Goal: Information Seeking & Learning: Learn about a topic

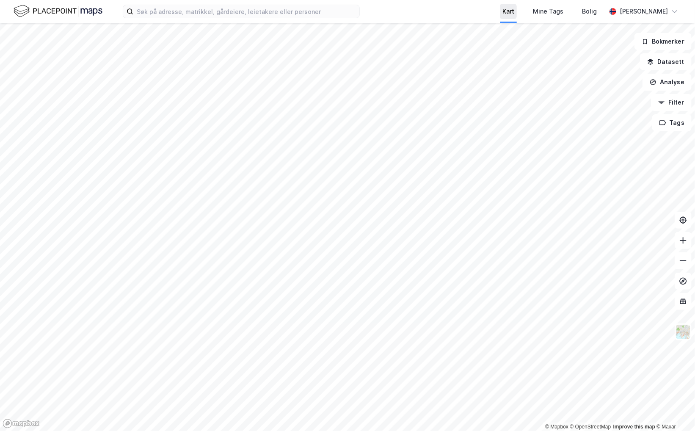
click at [502, 11] on div "Kart" at bounding box center [508, 11] width 12 height 10
click at [678, 12] on icon at bounding box center [674, 11] width 7 height 7
click at [676, 14] on icon at bounding box center [674, 11] width 7 height 7
click at [397, 11] on div "Kart Mine Tags Bolig [PERSON_NAME] Norsk Logg ut" at bounding box center [347, 11] width 695 height 23
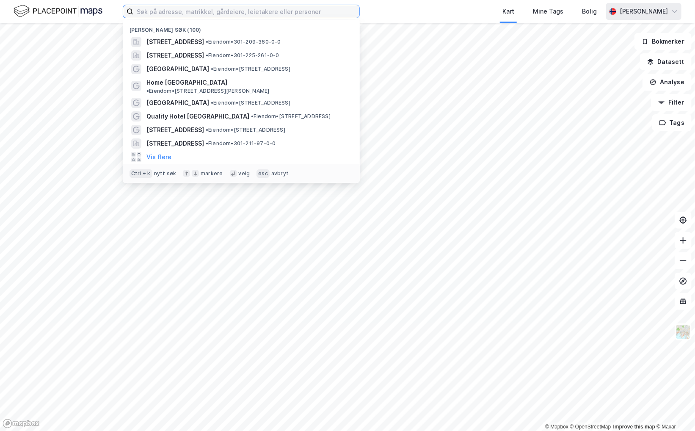
click at [171, 12] on input at bounding box center [246, 11] width 226 height 13
paste input "[STREET_ADDRESS],"
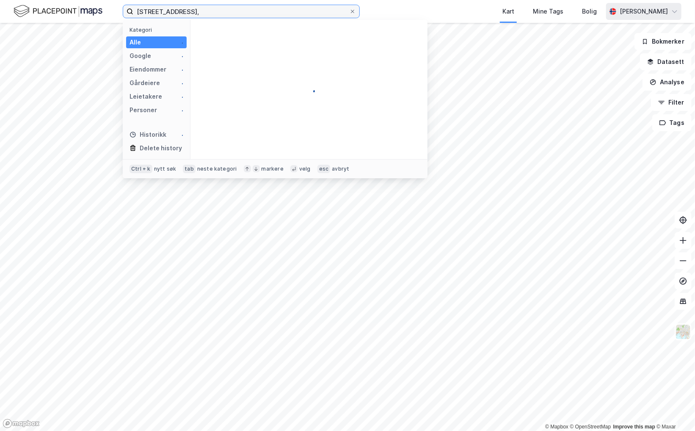
type input "[STREET_ADDRESS],"
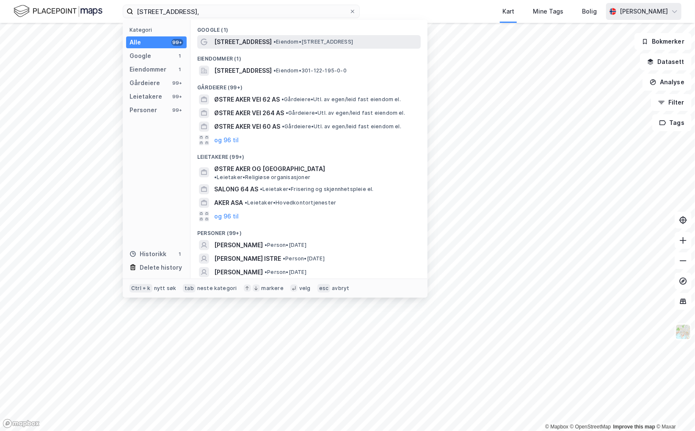
click at [290, 44] on span "• Eiendom • [STREET_ADDRESS]" at bounding box center [313, 42] width 80 height 7
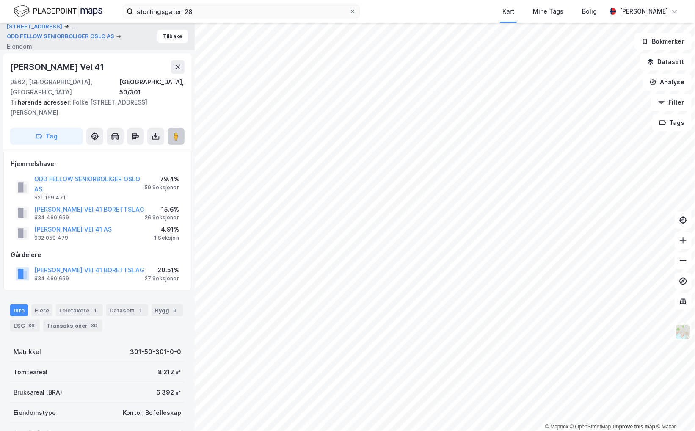
click at [175, 132] on image at bounding box center [176, 136] width 5 height 8
